Goal: Task Accomplishment & Management: Use online tool/utility

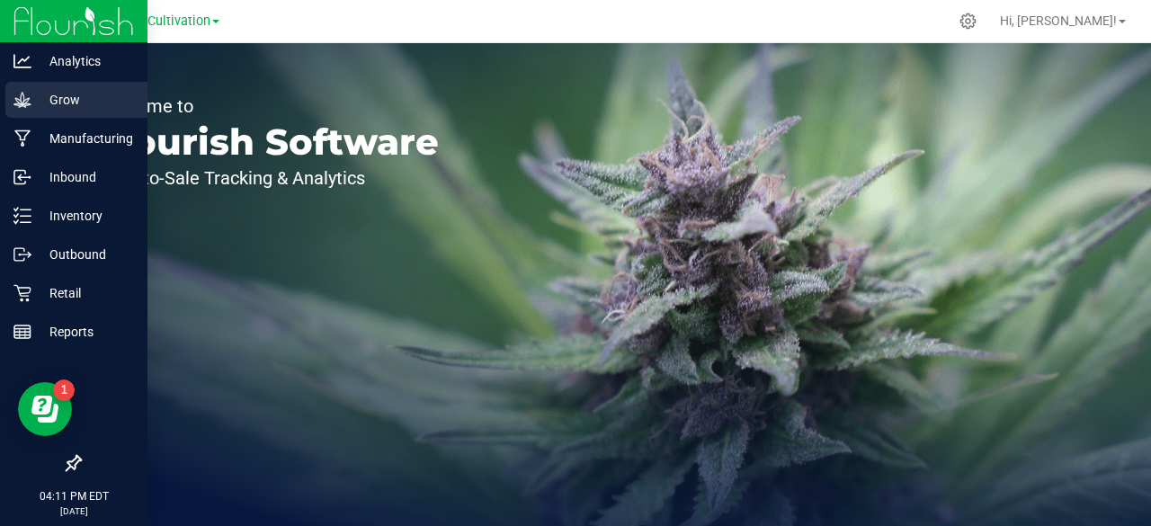
click at [37, 93] on p "Grow" at bounding box center [85, 100] width 108 height 22
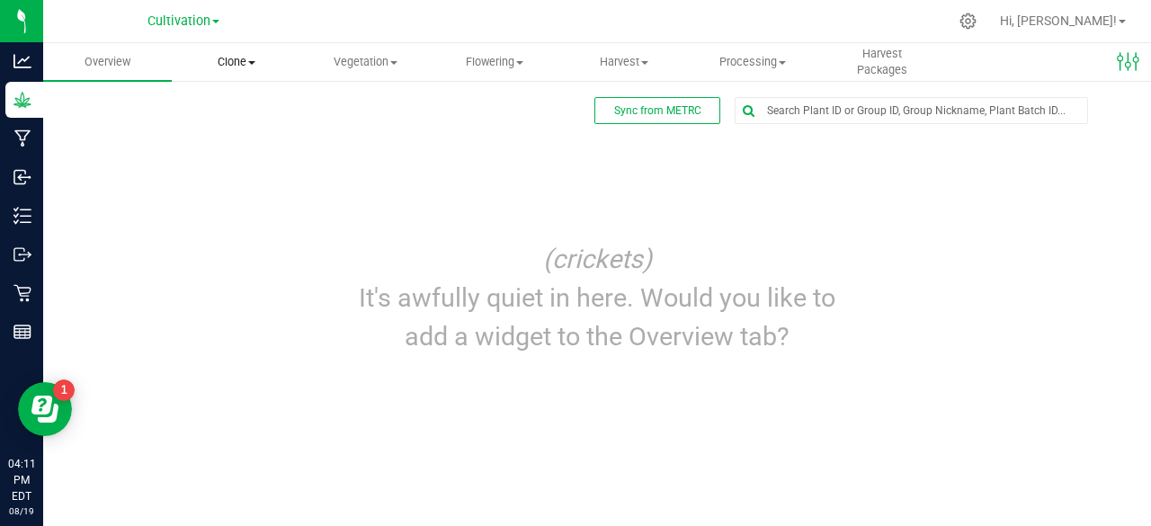
click at [258, 58] on span "Clone" at bounding box center [236, 62] width 127 height 16
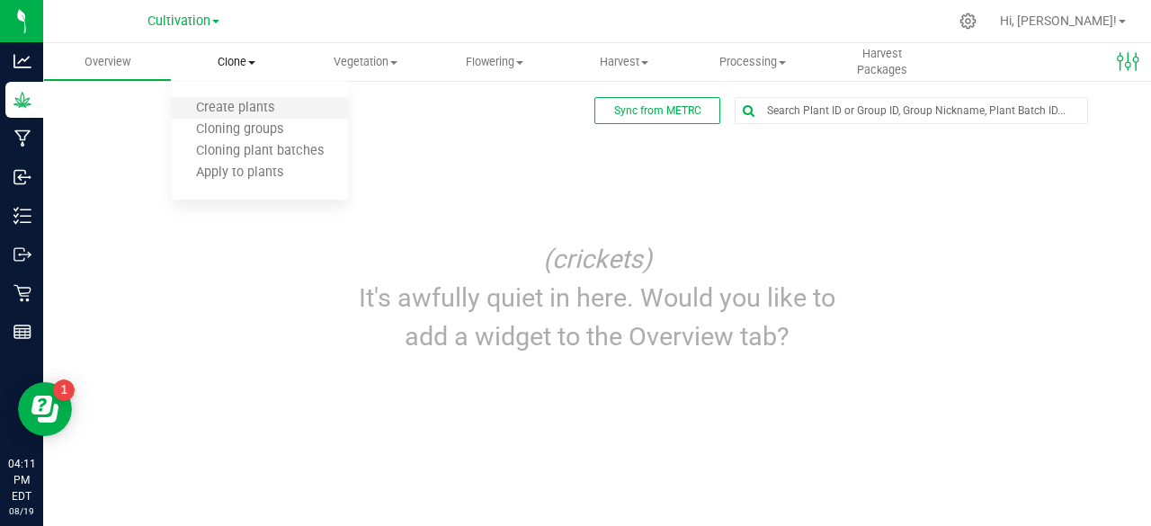
click at [237, 98] on li "Create plants" at bounding box center [260, 109] width 176 height 22
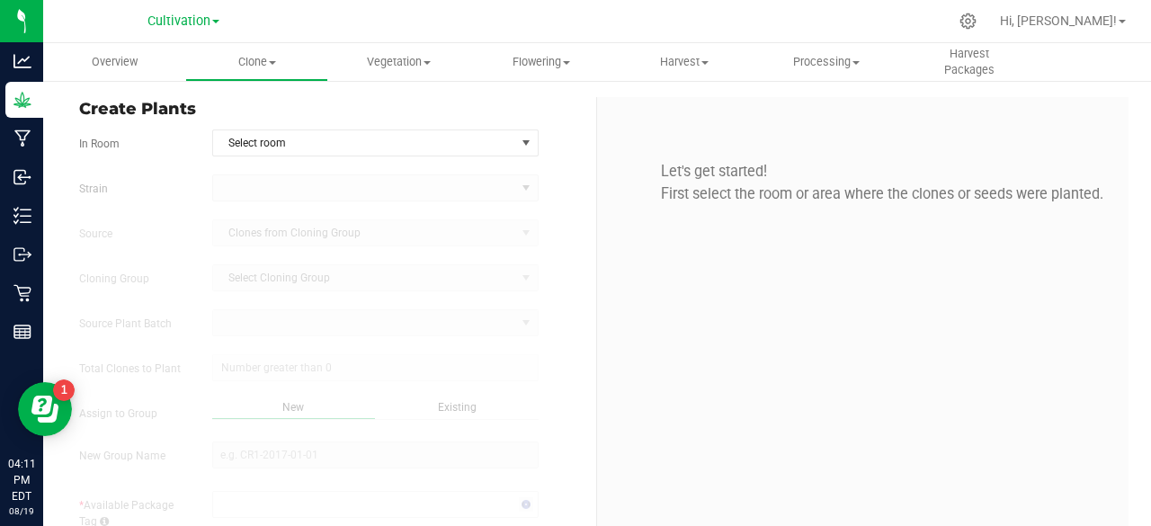
type input "[DATE] 4:11 PM"
click at [302, 134] on span "Select room" at bounding box center [364, 142] width 302 height 25
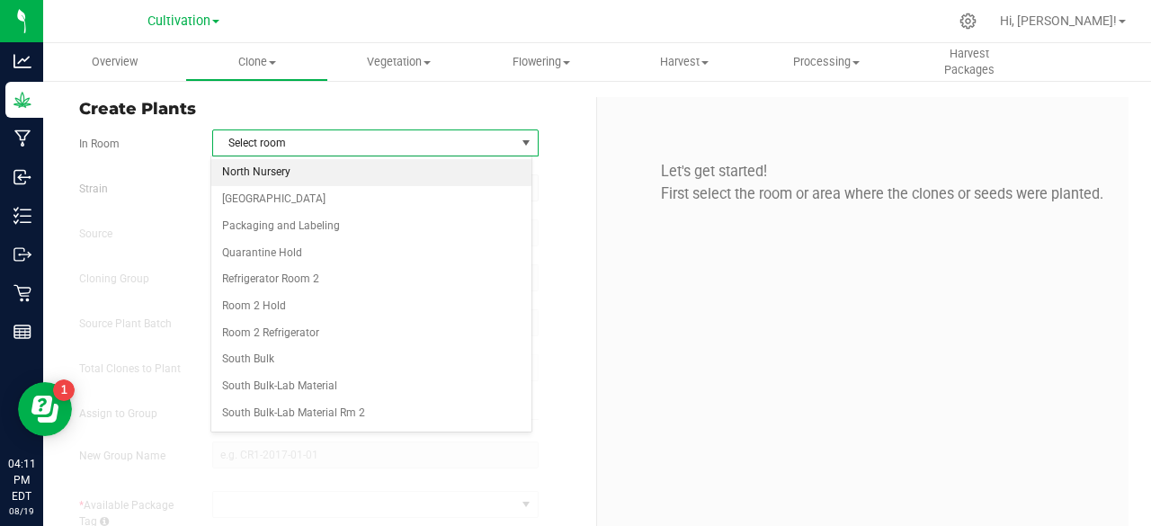
click at [273, 181] on li "North Nursery" at bounding box center [371, 172] width 320 height 27
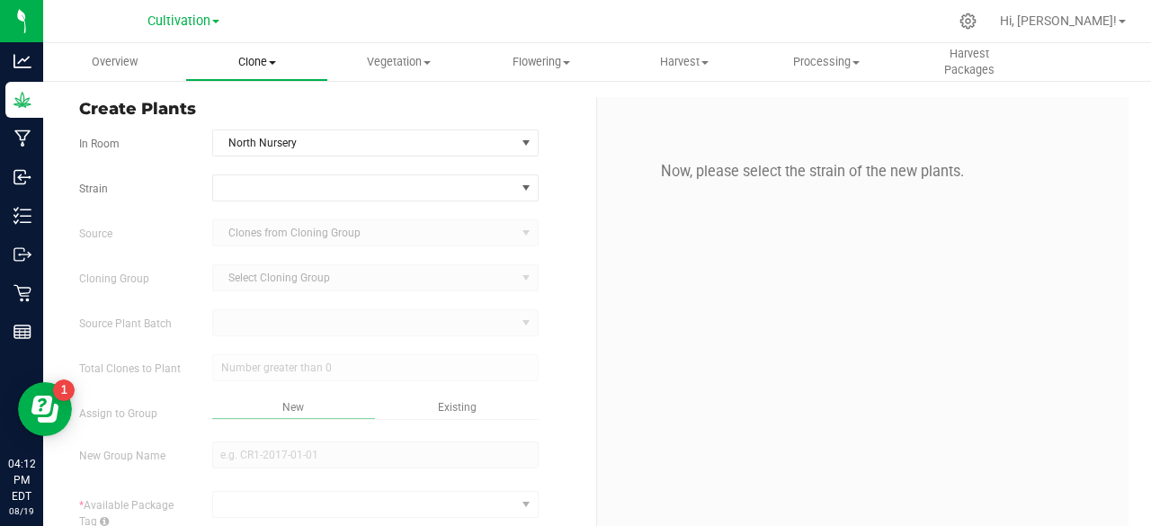
click at [261, 55] on span "Clone" at bounding box center [256, 62] width 140 height 16
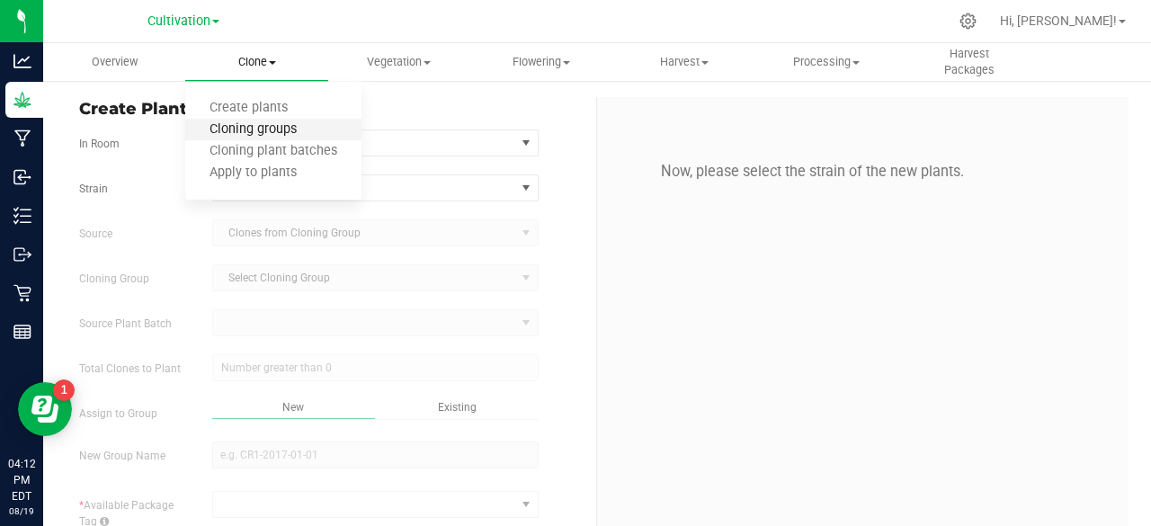
click at [298, 130] on span "Cloning groups" at bounding box center [253, 129] width 136 height 15
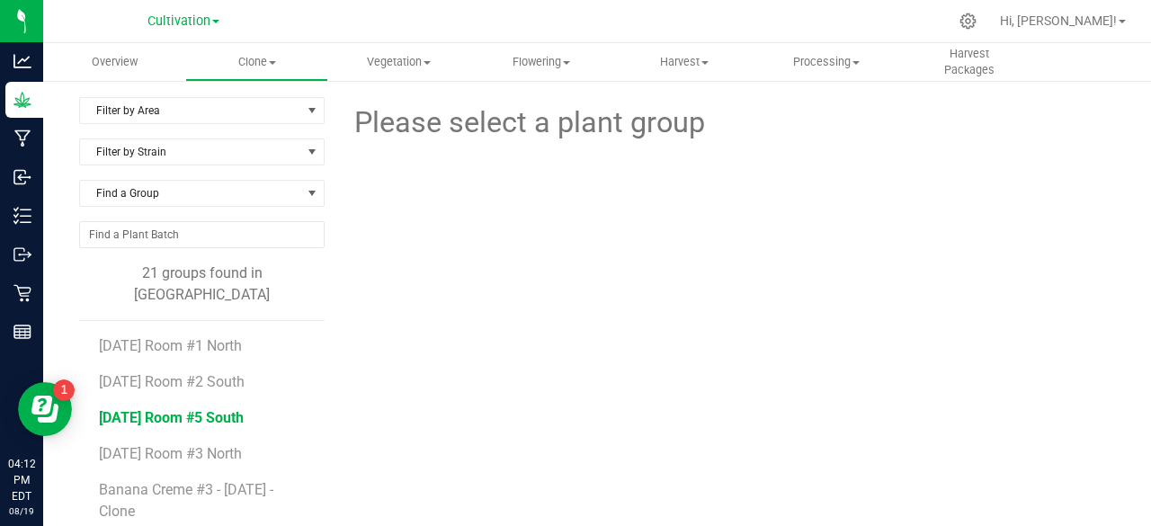
click at [230, 409] on span "[DATE] Room #5 South" at bounding box center [171, 417] width 145 height 17
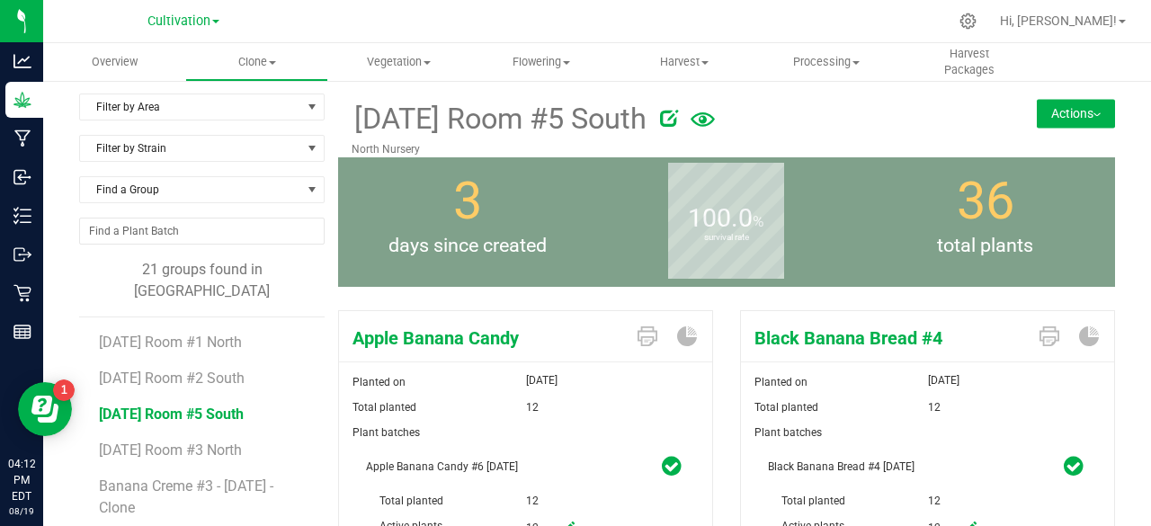
scroll to position [4, 0]
click at [243, 369] on span "[DATE] Room #2 South" at bounding box center [171, 377] width 145 height 17
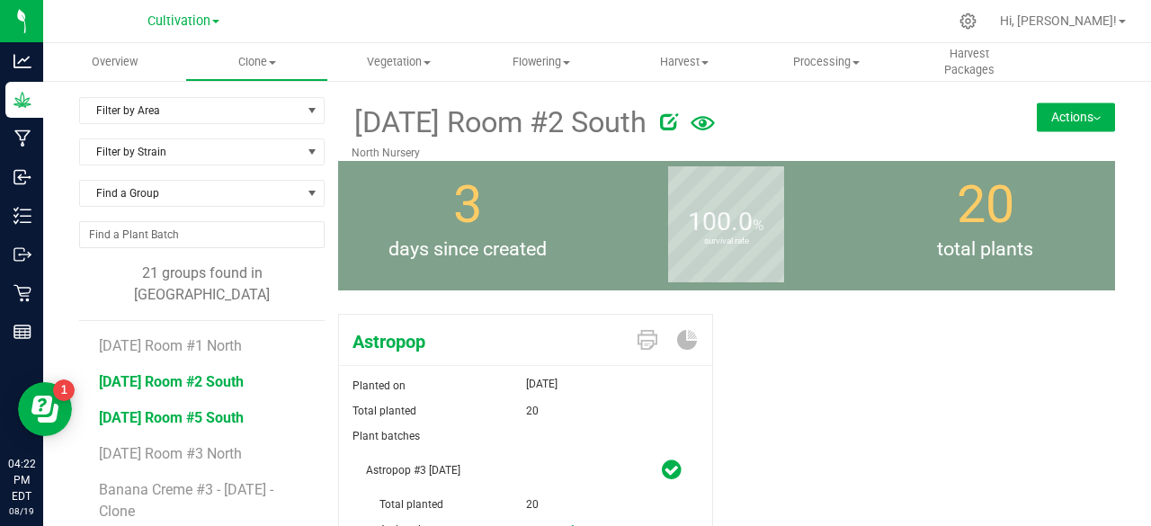
click at [242, 409] on span "[DATE] Room #5 South" at bounding box center [171, 417] width 145 height 17
